Goal: Task Accomplishment & Management: Use online tool/utility

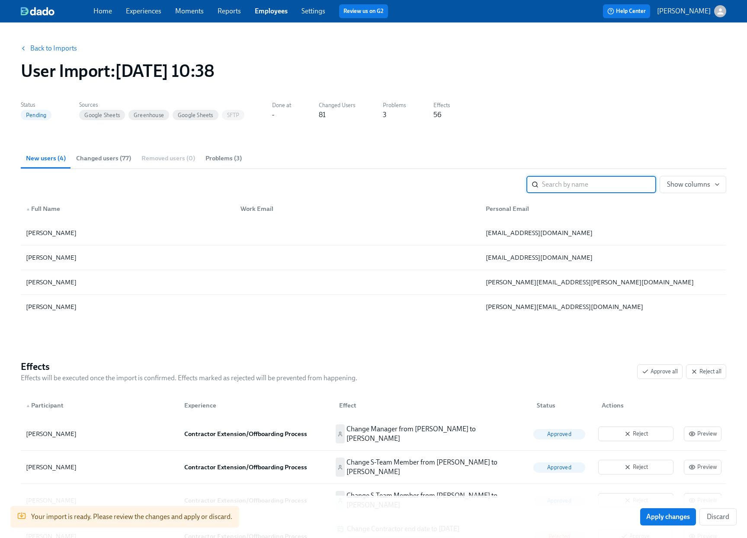
click at [280, 13] on link "Employees" at bounding box center [271, 11] width 33 height 8
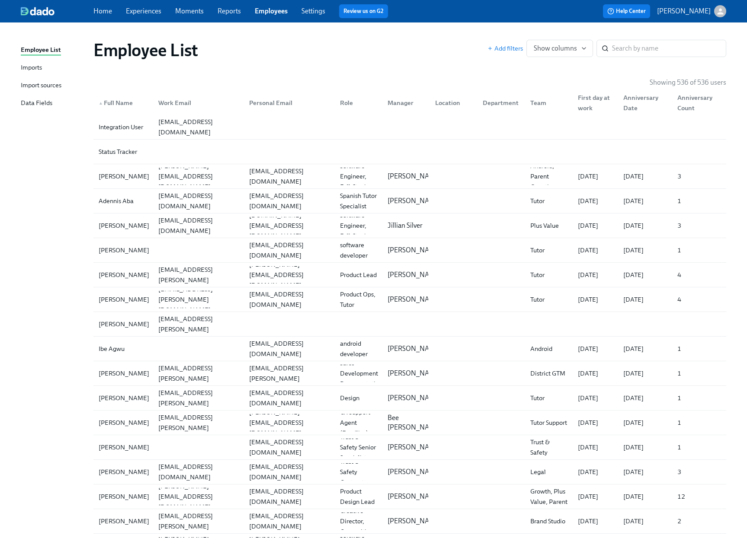
click at [268, 15] on span "Employees" at bounding box center [271, 11] width 33 height 10
click at [153, 13] on link "Experiences" at bounding box center [143, 11] width 35 height 8
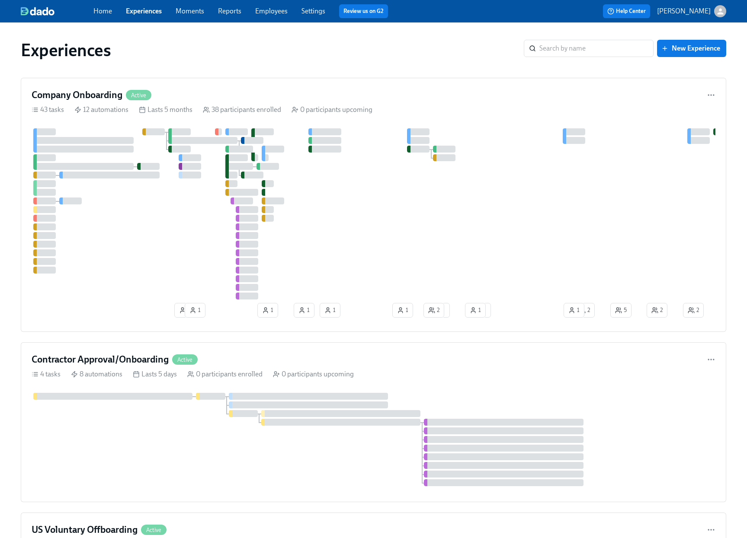
click at [272, 9] on link "Employees" at bounding box center [271, 11] width 32 height 8
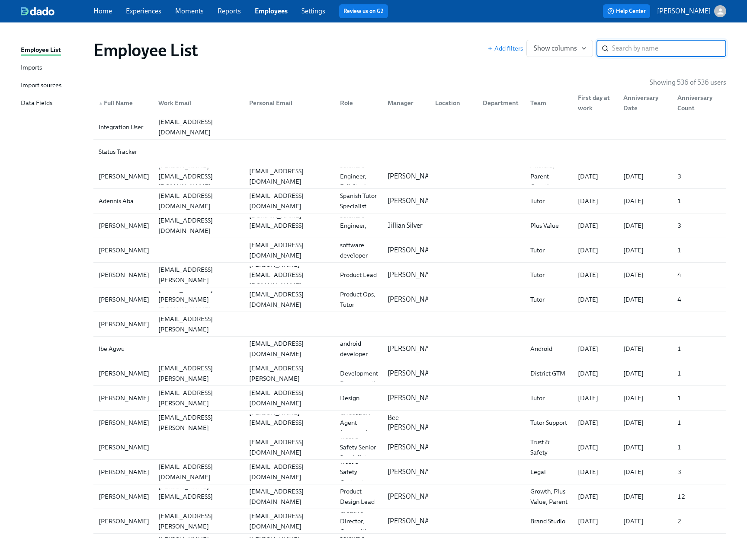
click at [38, 70] on div "Imports" at bounding box center [31, 68] width 21 height 11
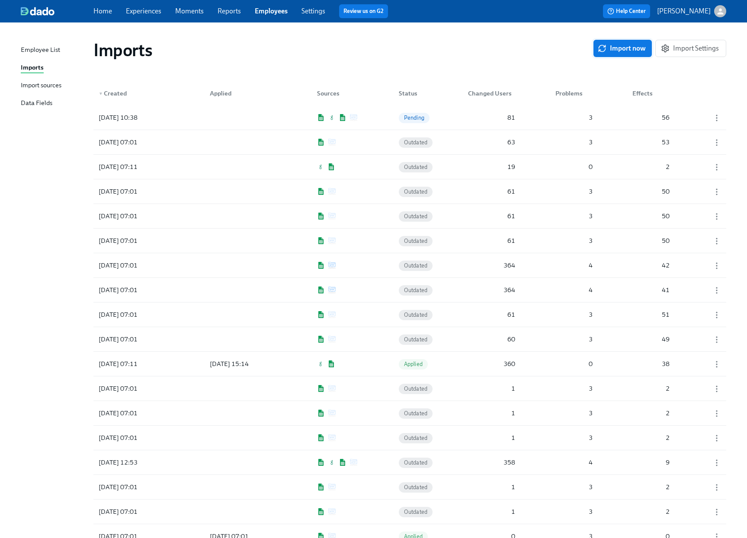
click at [636, 50] on span "Import now" at bounding box center [622, 48] width 46 height 9
click at [259, 118] on div at bounding box center [242, 117] width 78 height 17
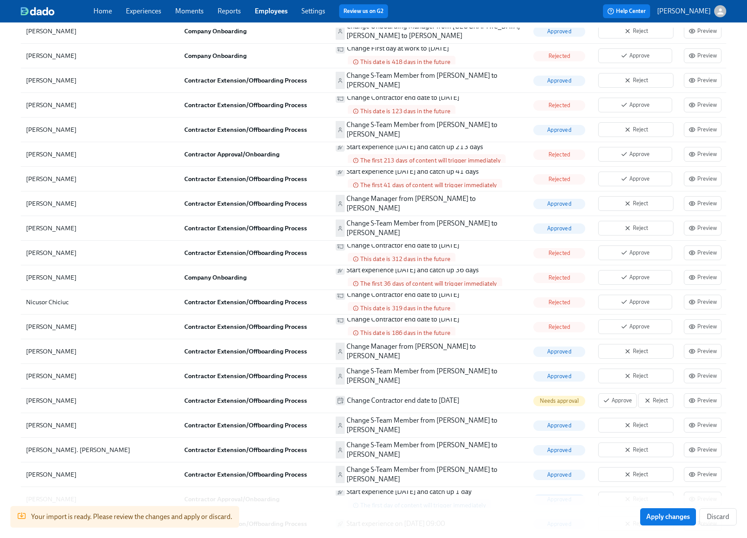
scroll to position [1545, 0]
